Goal: Task Accomplishment & Management: Manage account settings

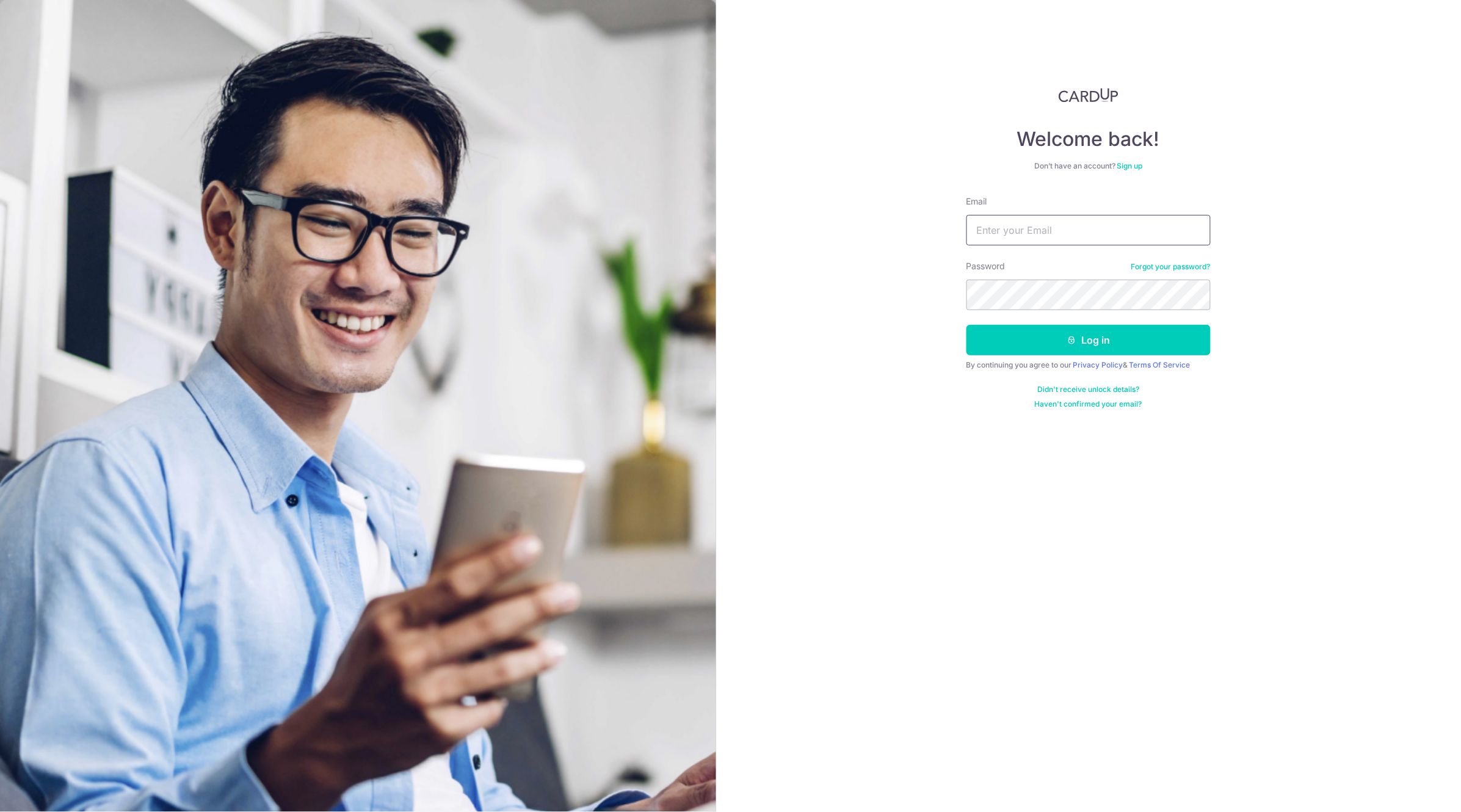
click at [863, 229] on input "Email" at bounding box center [1088, 229] width 244 height 31
type input "[EMAIL_ADDRESS][DOMAIN_NAME]"
click at [863, 325] on button "Log in" at bounding box center [1088, 340] width 244 height 31
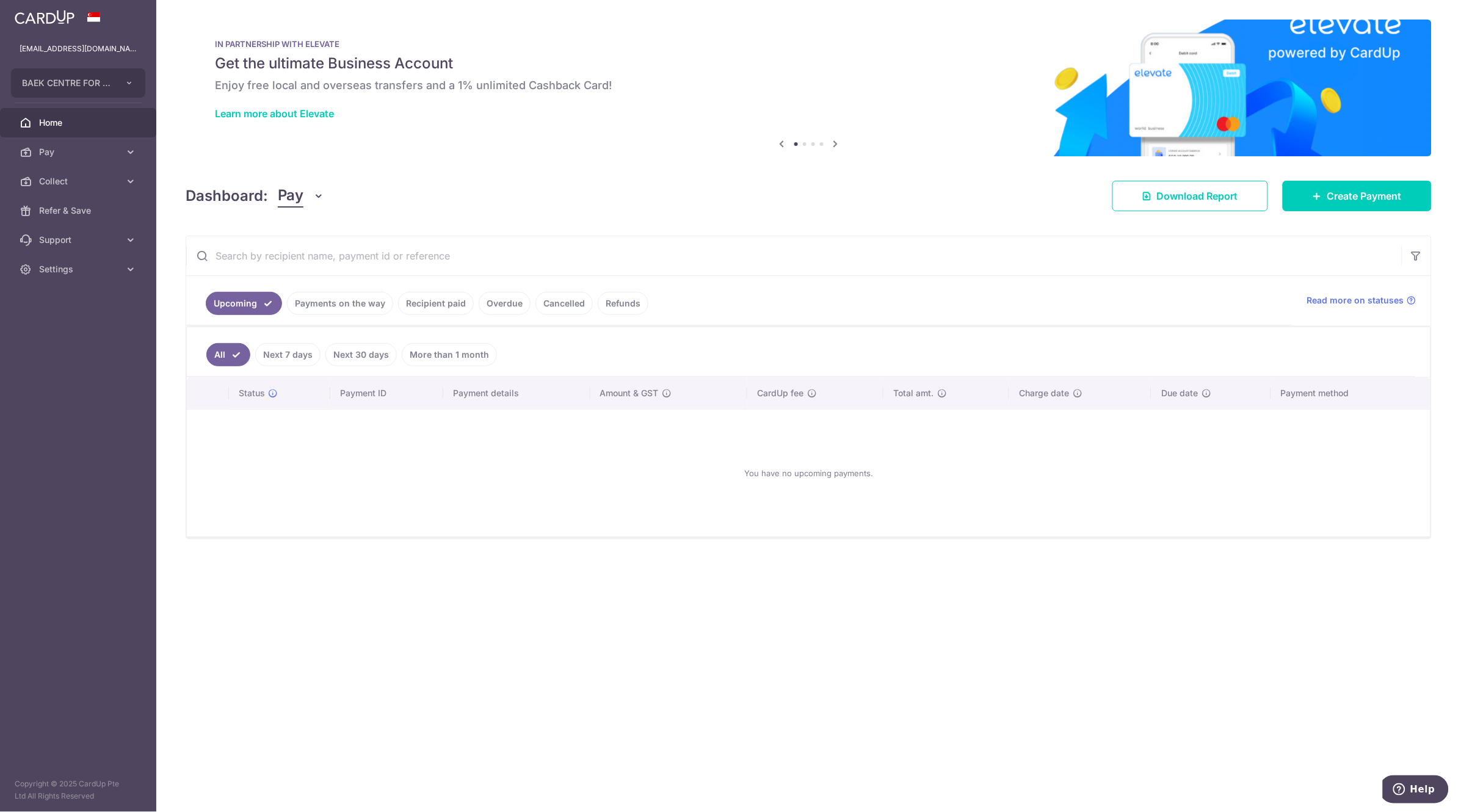
click at [362, 308] on link "Payments on the way" at bounding box center [340, 303] width 106 height 23
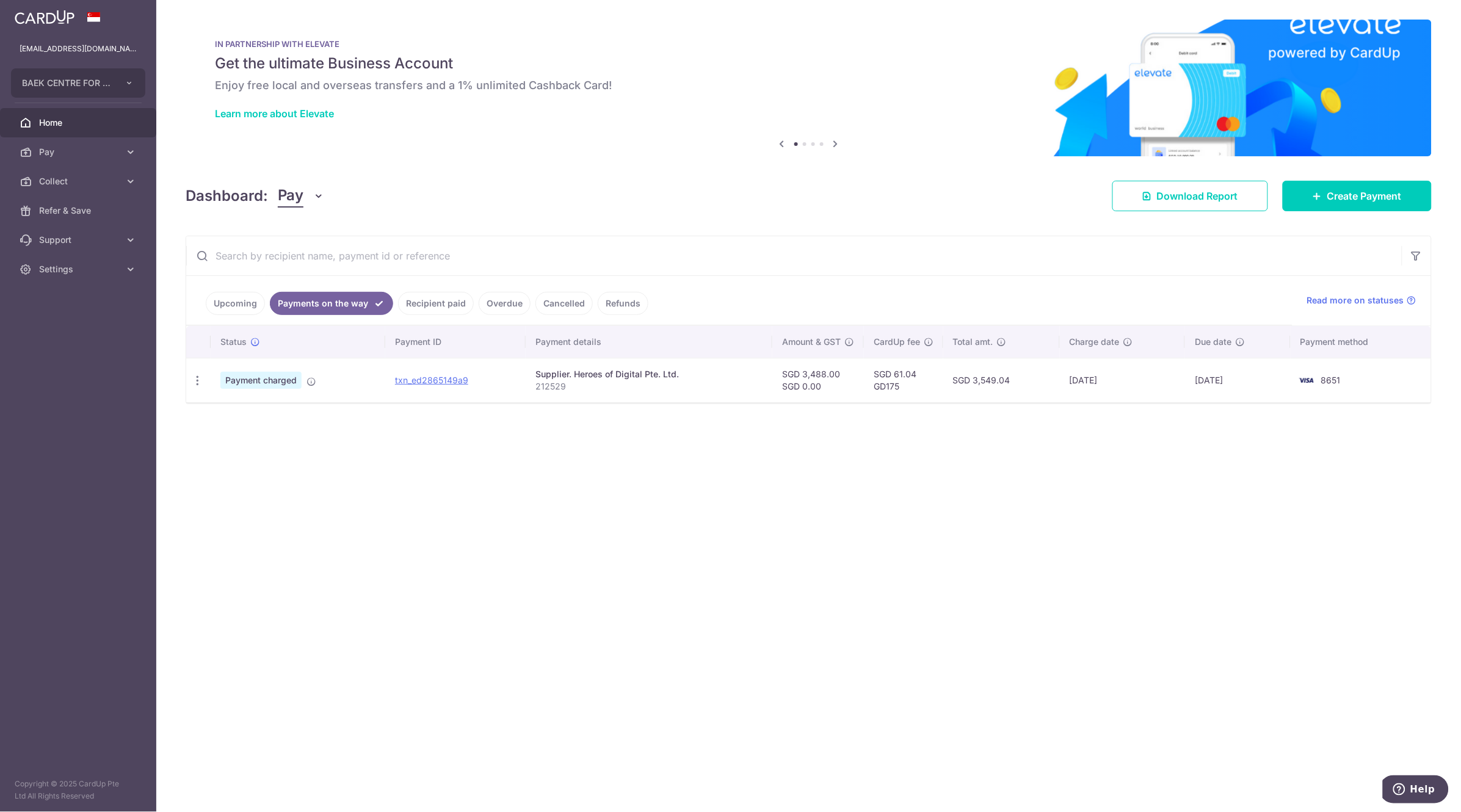
click at [434, 305] on link "Recipient paid" at bounding box center [435, 303] width 75 height 23
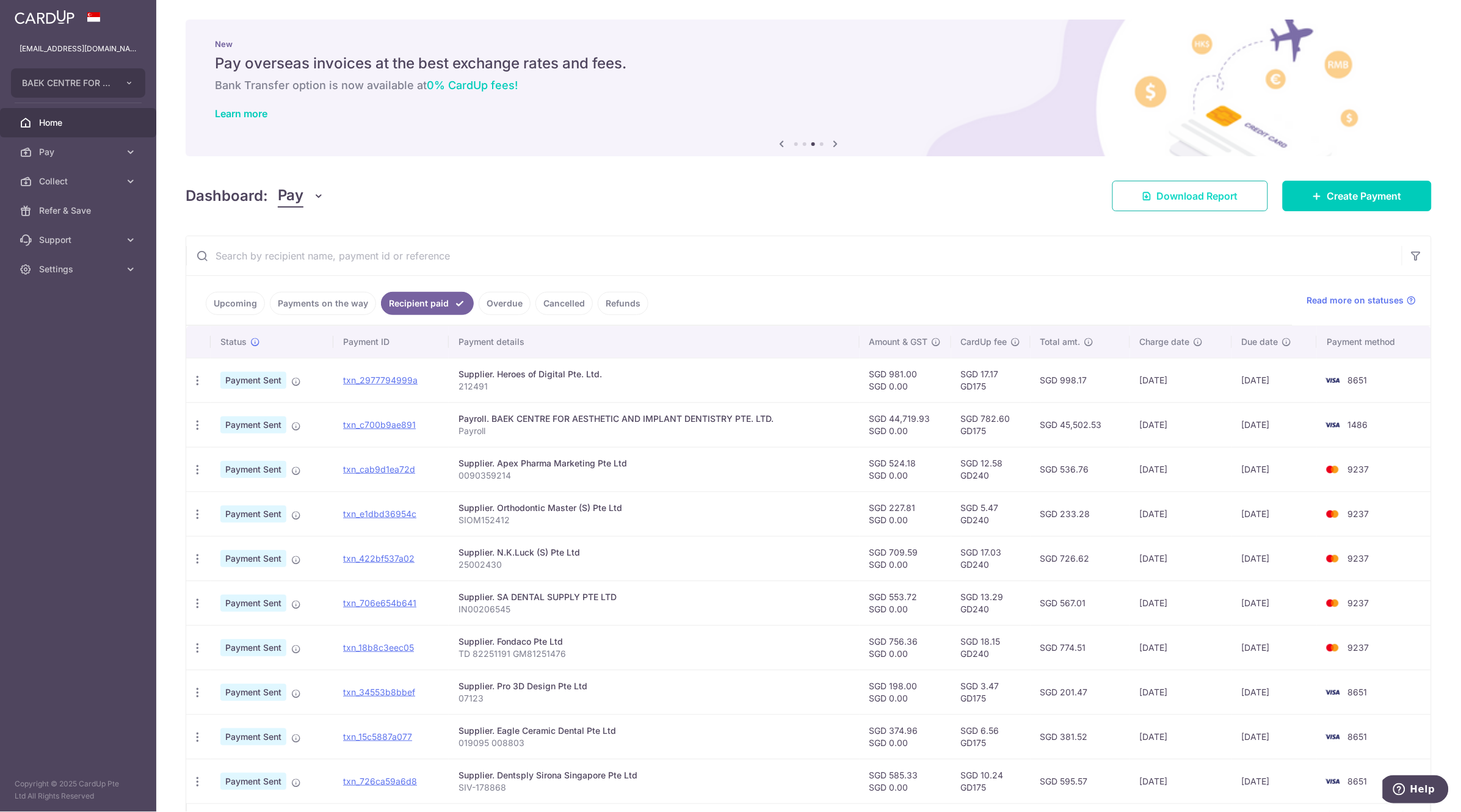
click at [1193, 195] on span "Download Report" at bounding box center [1197, 195] width 81 height 15
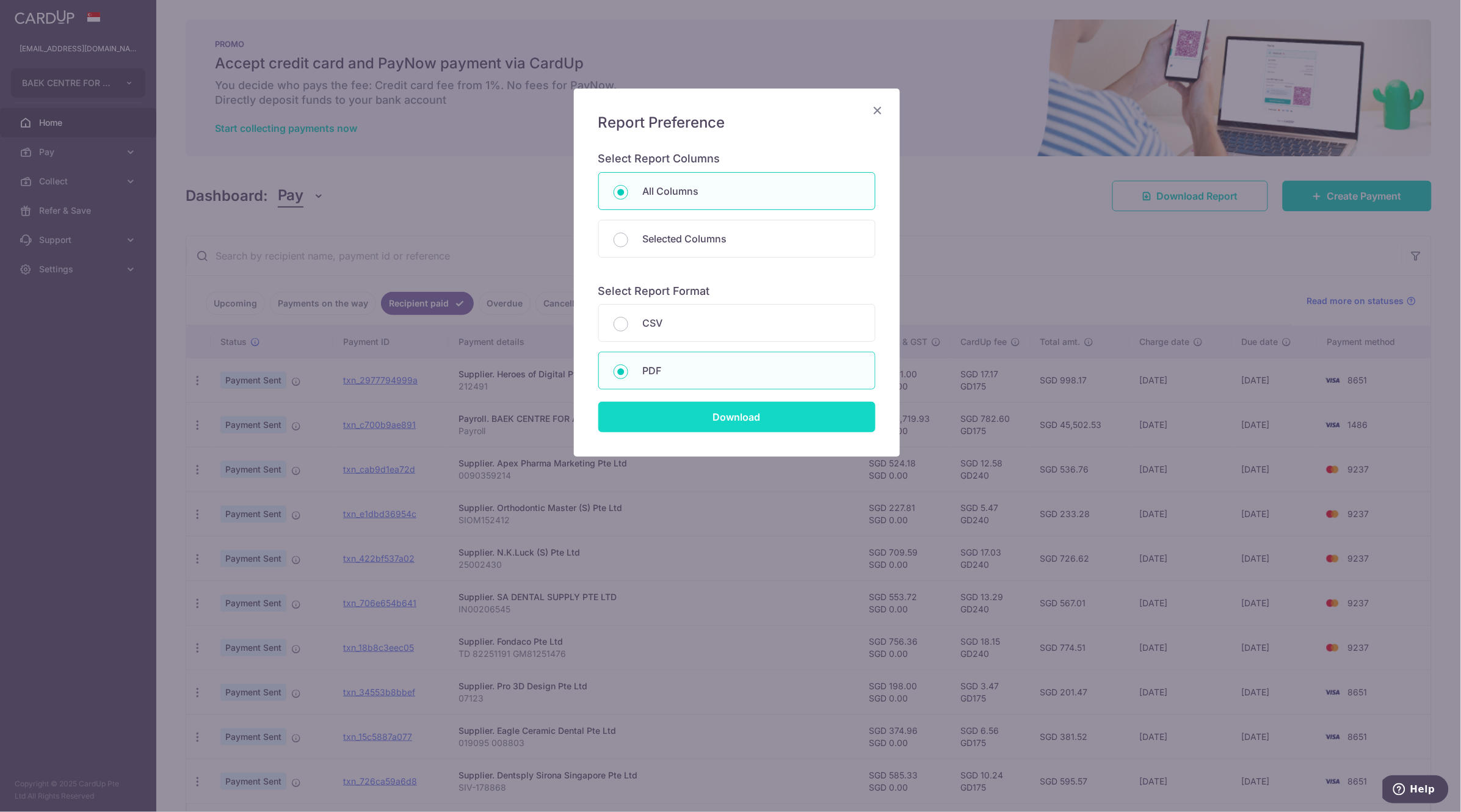
click at [740, 421] on input "Download" at bounding box center [737, 417] width 277 height 31
